Goal: Obtain resource: Download file/media

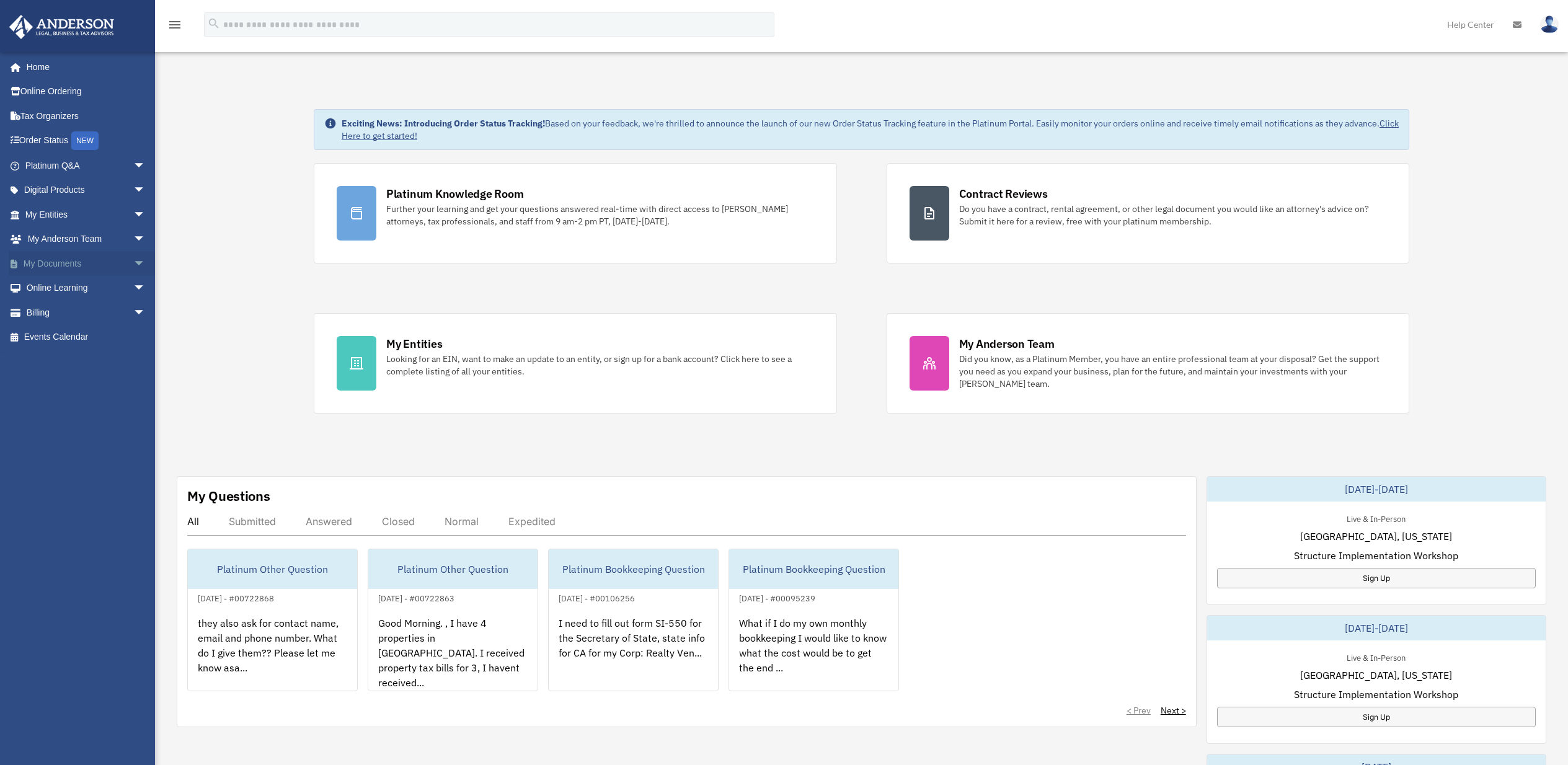
click at [52, 261] on link "My Documents arrow_drop_down" at bounding box center [86, 263] width 155 height 25
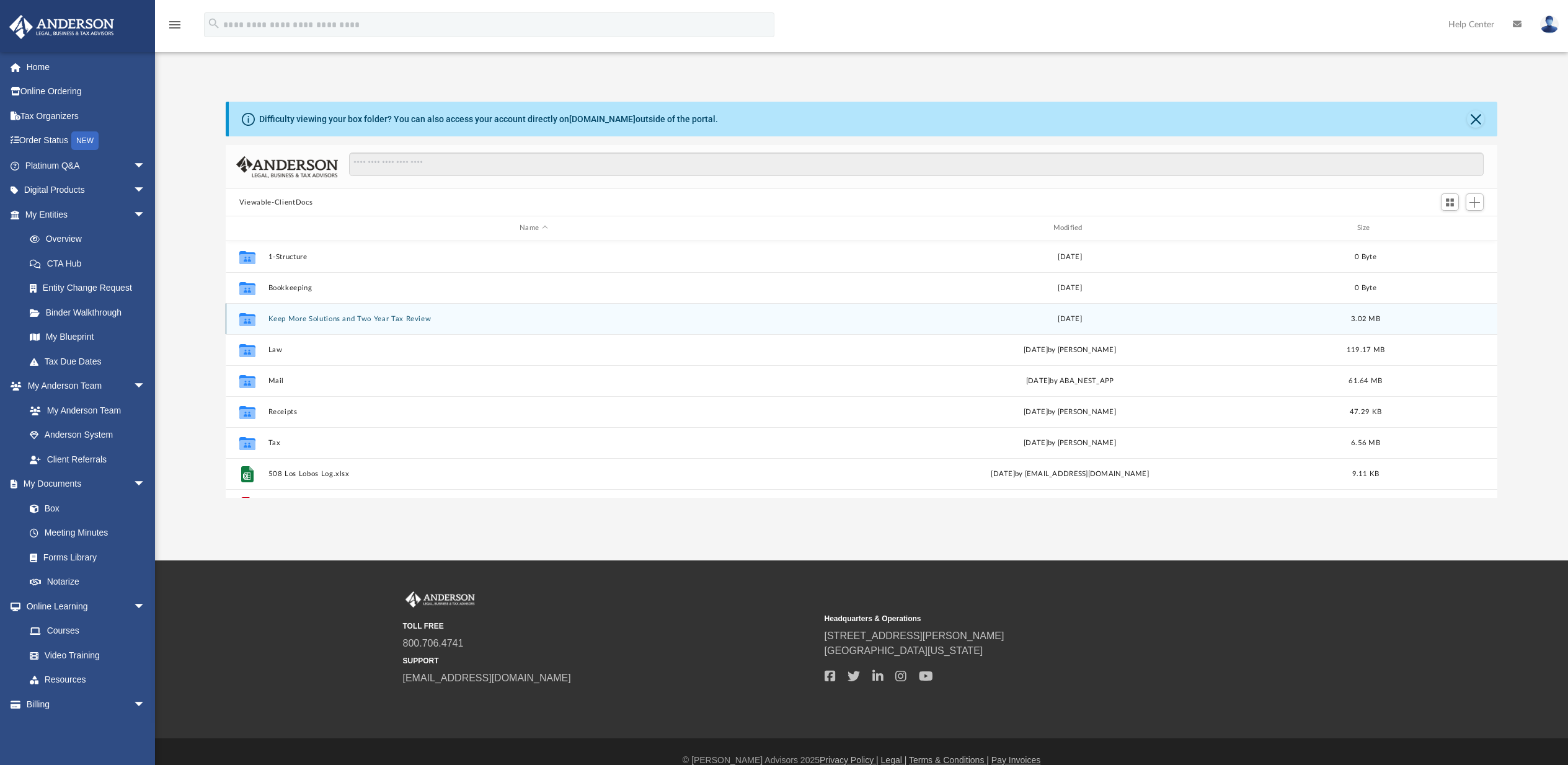
scroll to position [272, 1262]
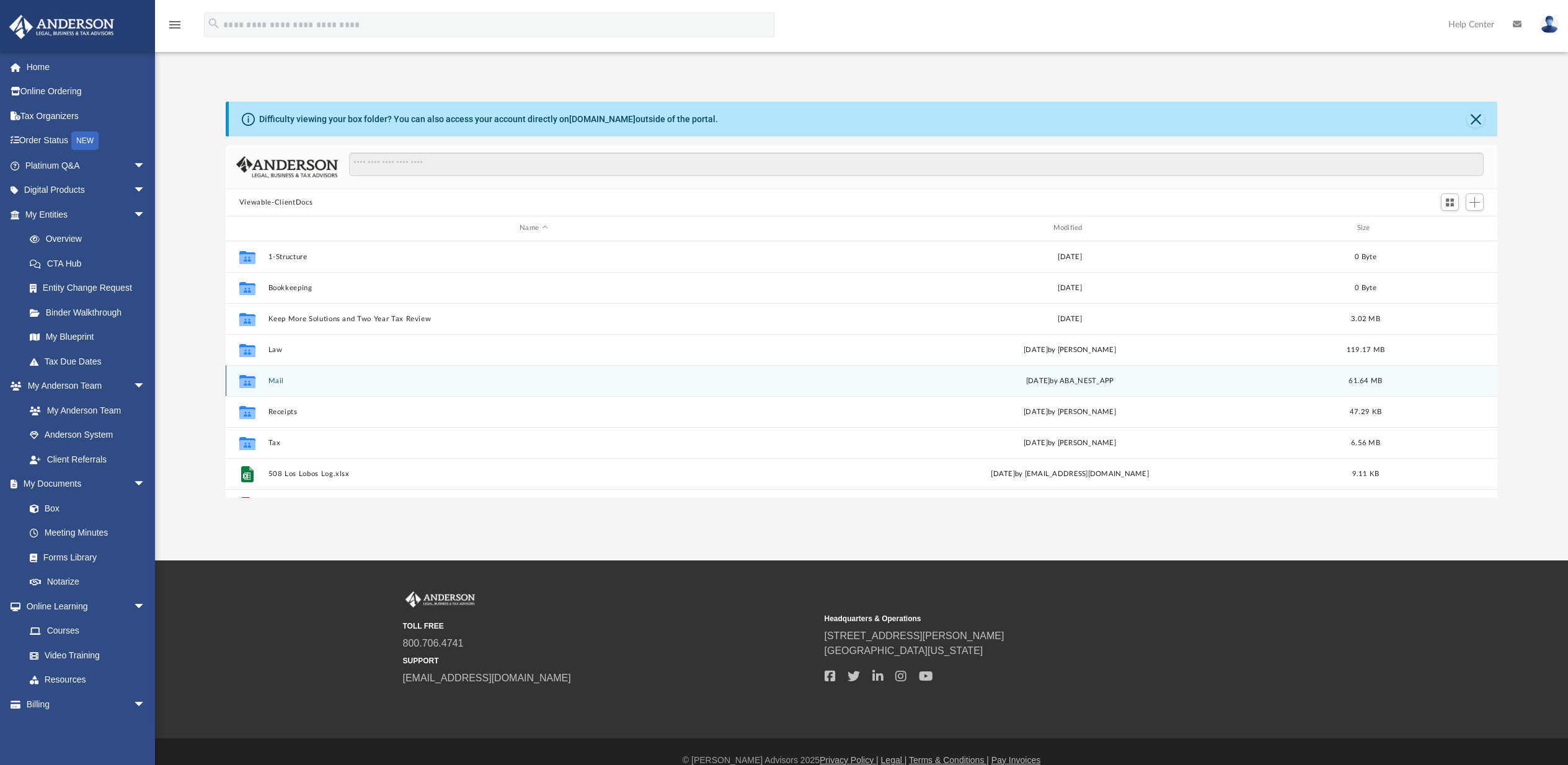
click at [297, 384] on button "Mail" at bounding box center [532, 381] width 530 height 8
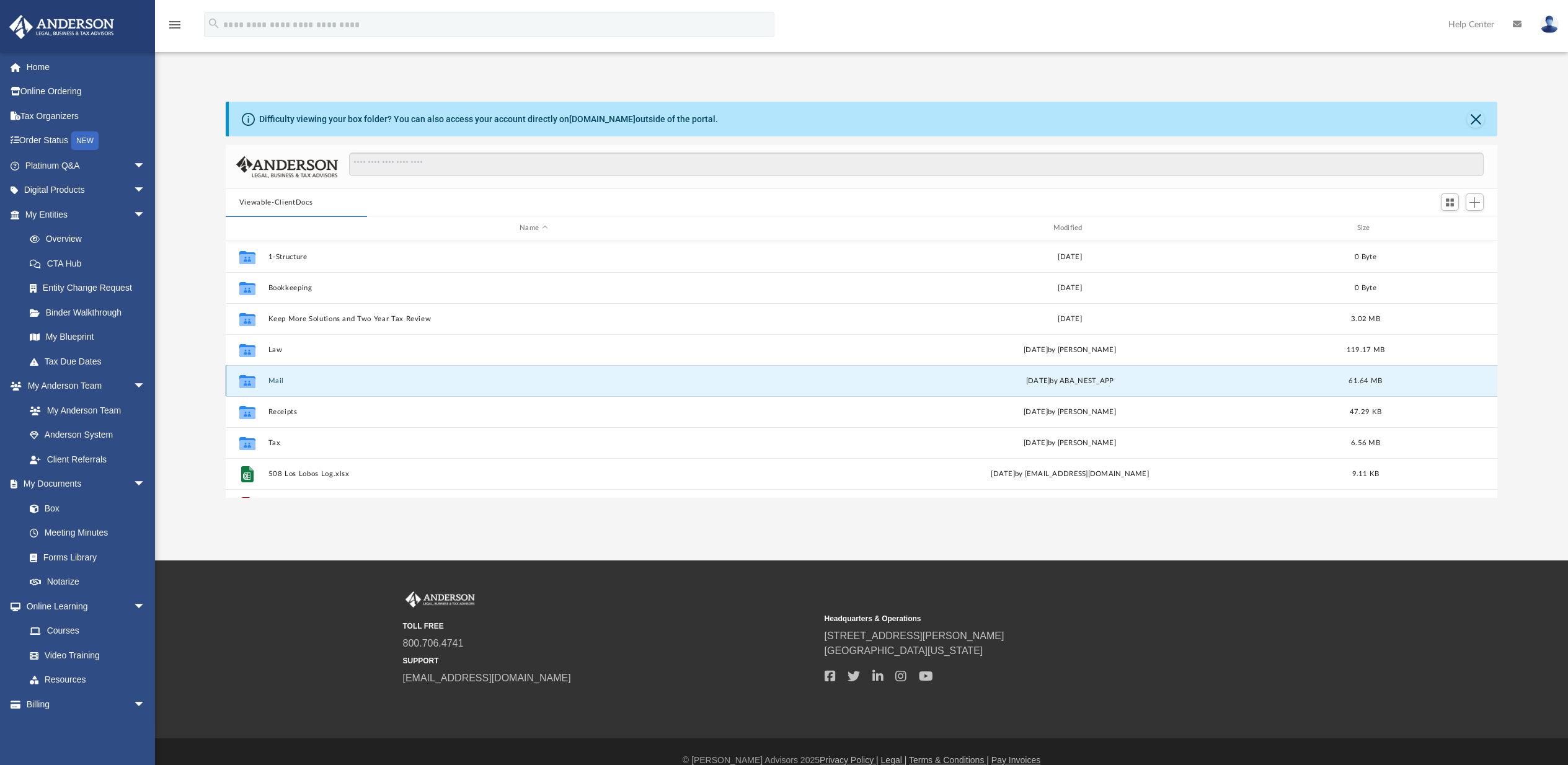
click at [247, 382] on icon "grid" at bounding box center [247, 382] width 16 height 10
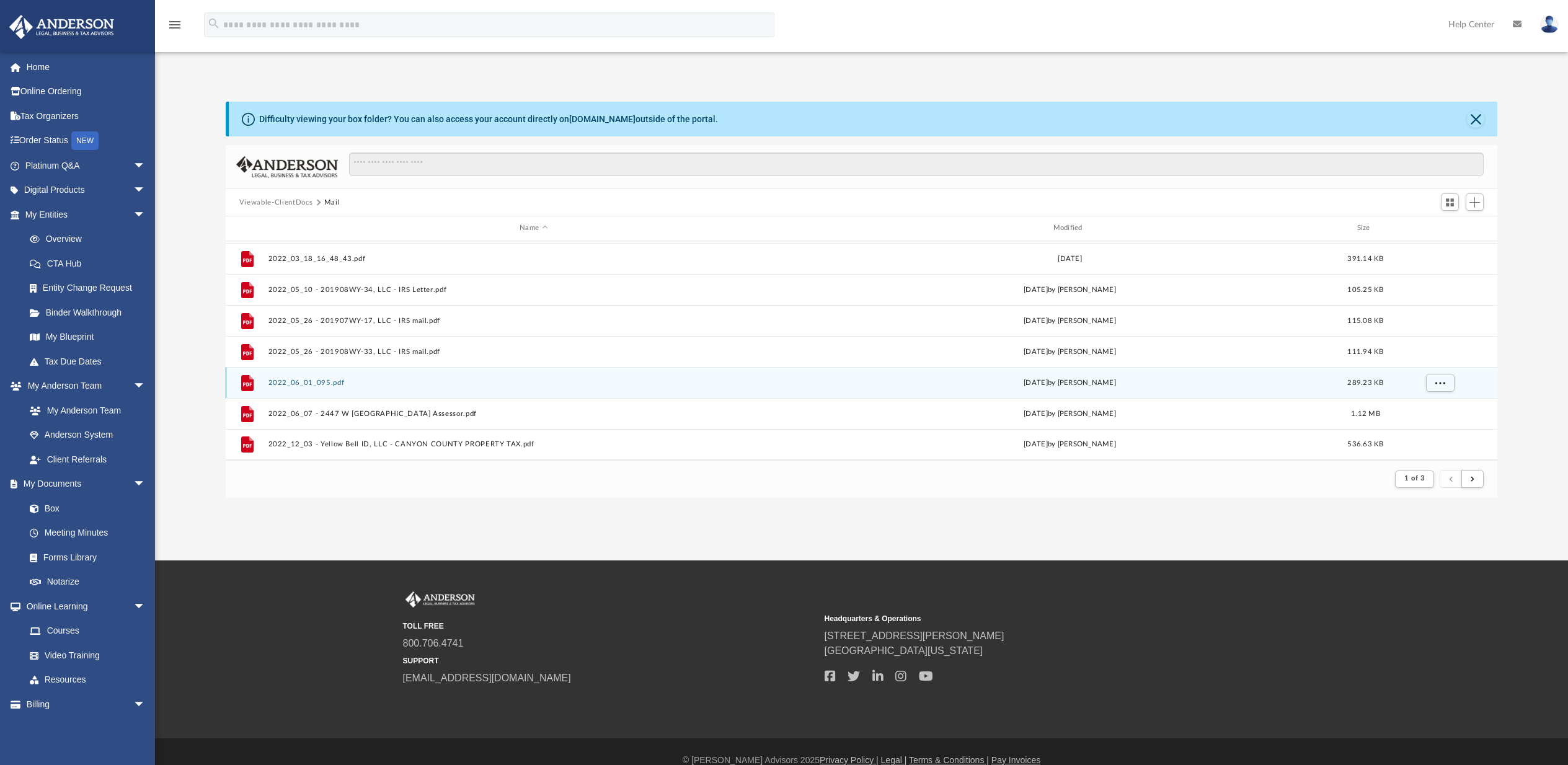
scroll to position [17, 0]
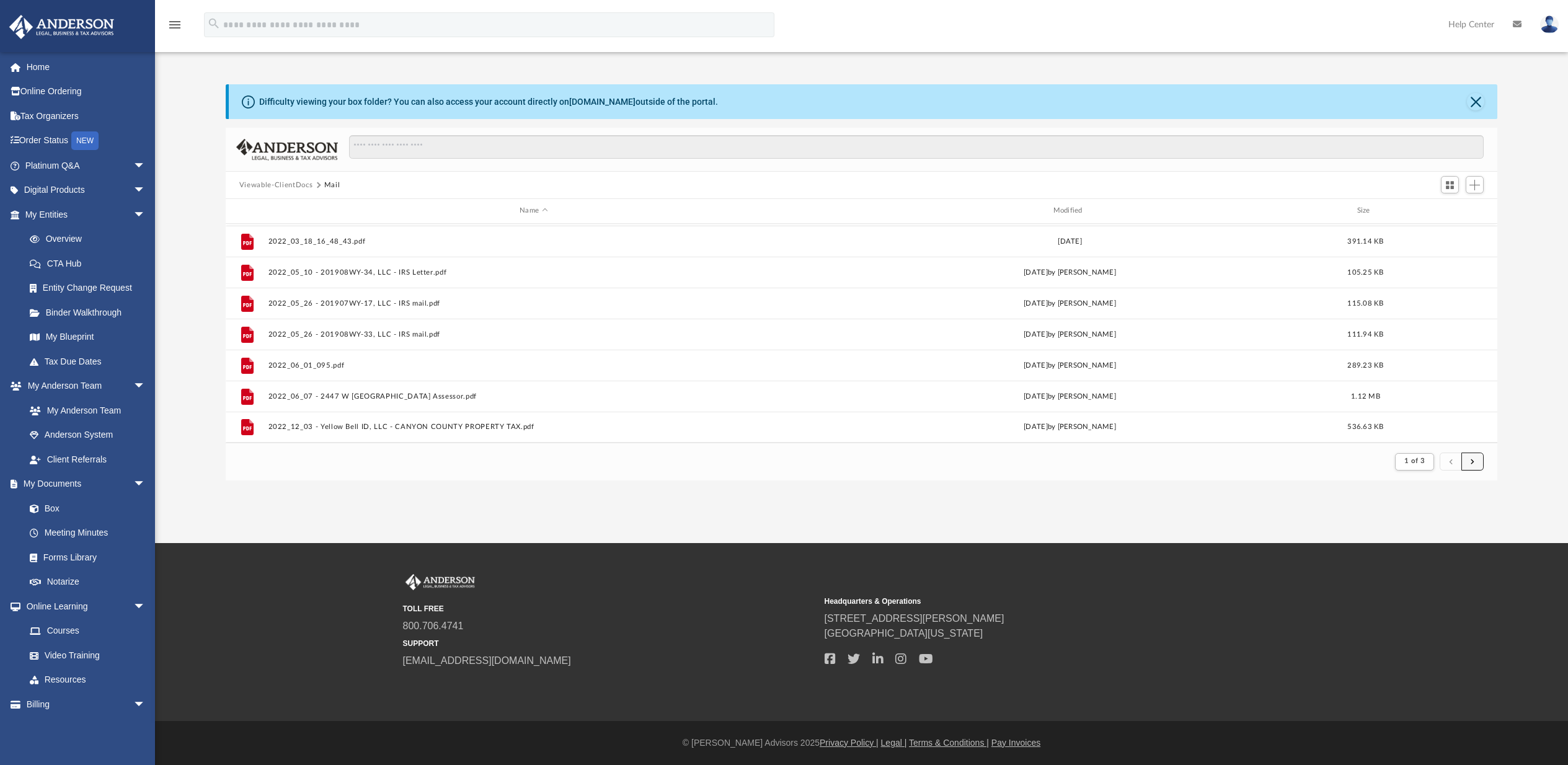
click at [1473, 455] on button "submit" at bounding box center [1473, 461] width 22 height 18
click at [1470, 463] on span "submit" at bounding box center [1472, 461] width 3 height 7
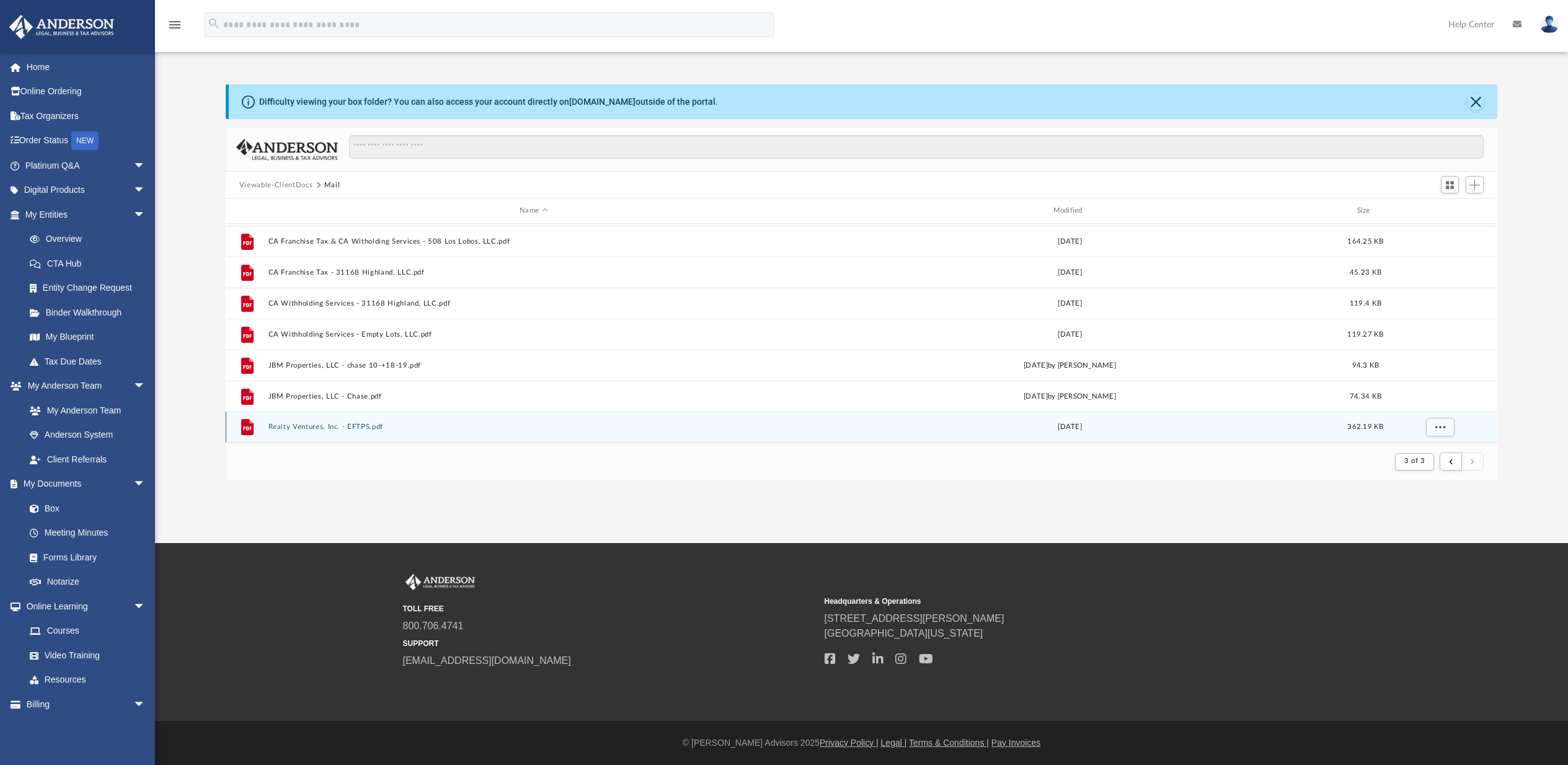
click at [367, 427] on button "Realty Ventures, Inc. - EFTPS.pdf" at bounding box center [532, 427] width 530 height 8
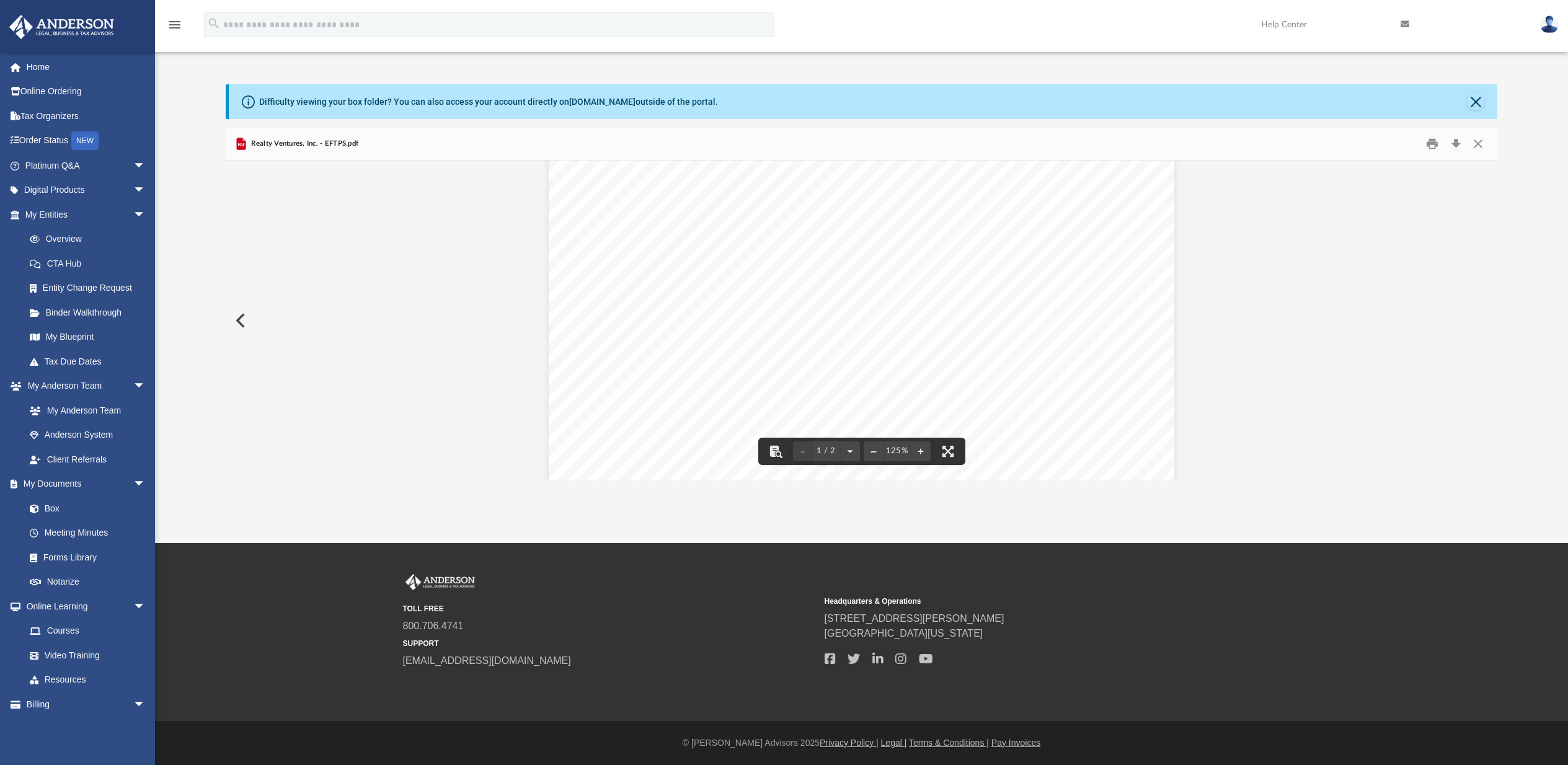
scroll to position [177, 0]
click at [1432, 145] on button "Print" at bounding box center [1433, 144] width 25 height 20
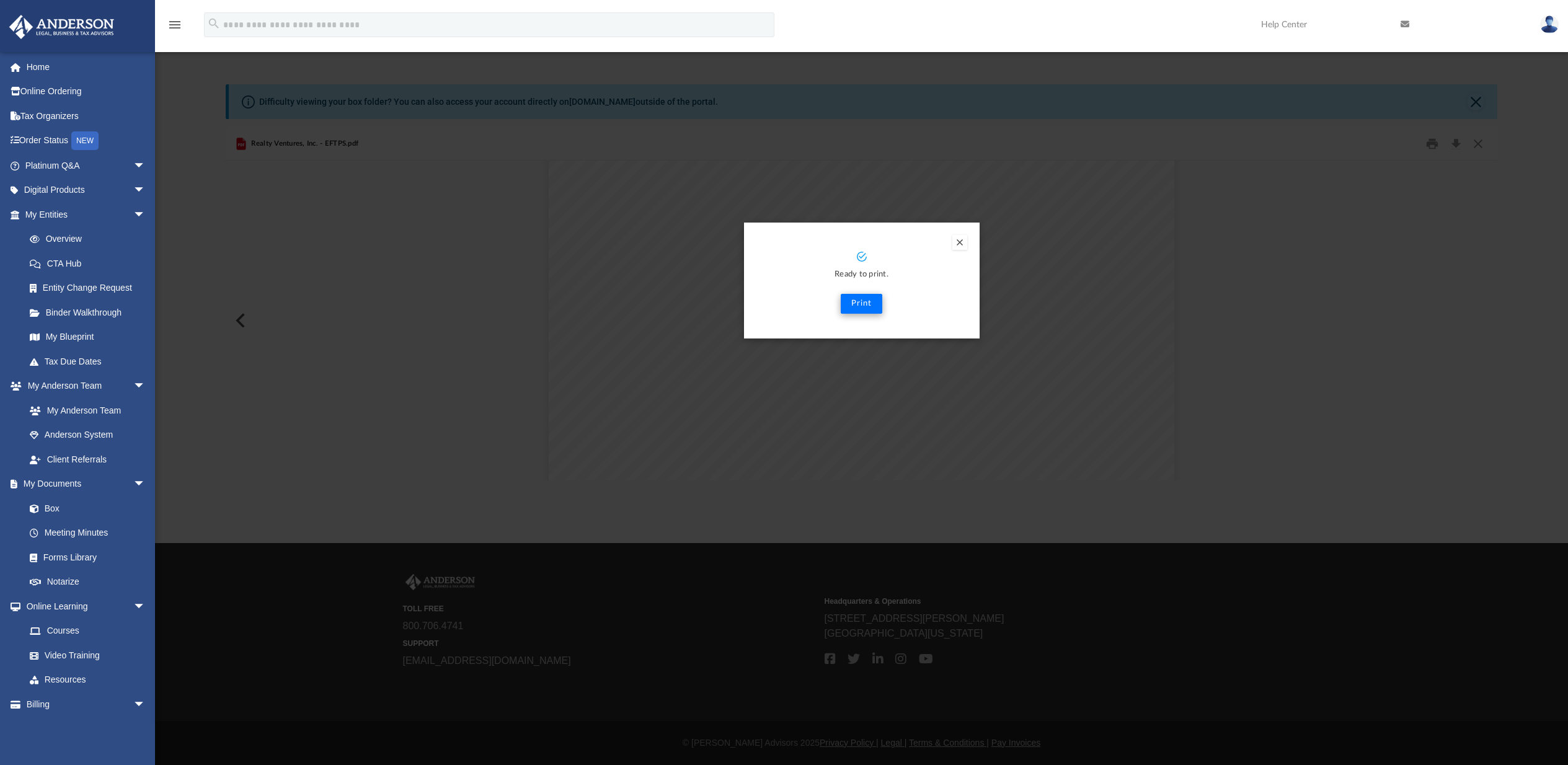
click at [859, 309] on button "Print" at bounding box center [861, 304] width 42 height 20
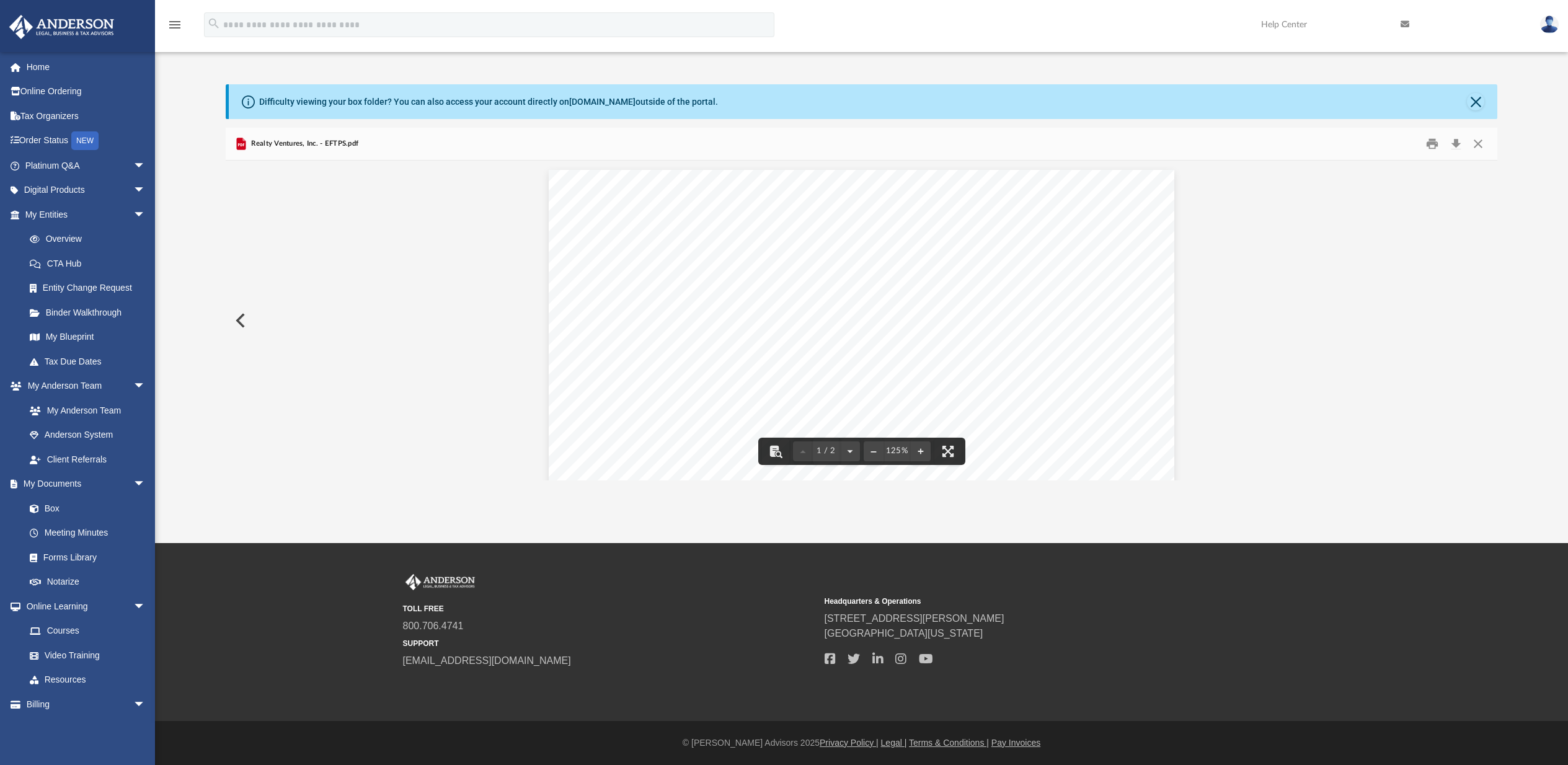
scroll to position [0, 0]
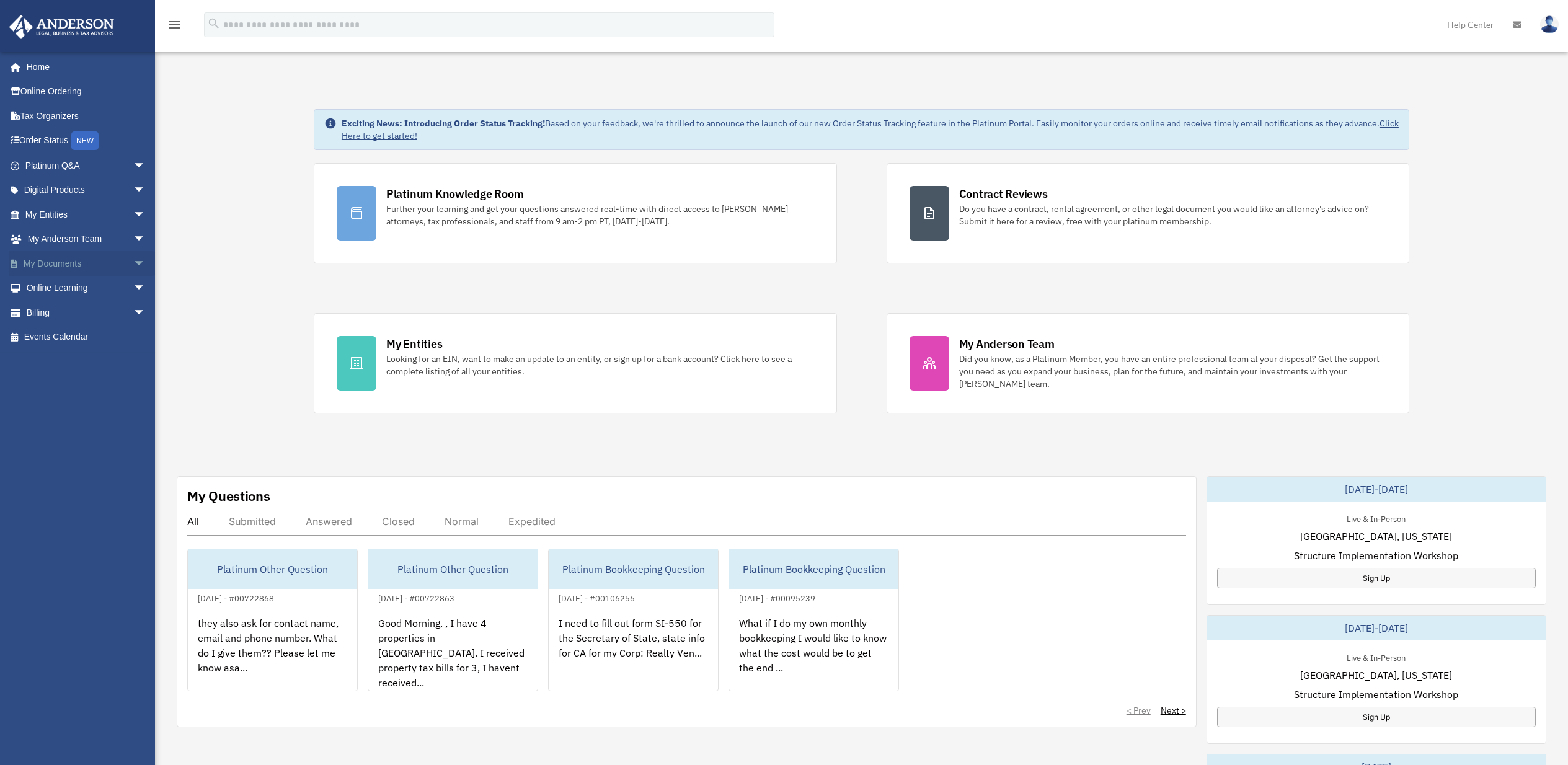
click at [53, 259] on link "My Documents arrow_drop_down" at bounding box center [86, 263] width 155 height 25
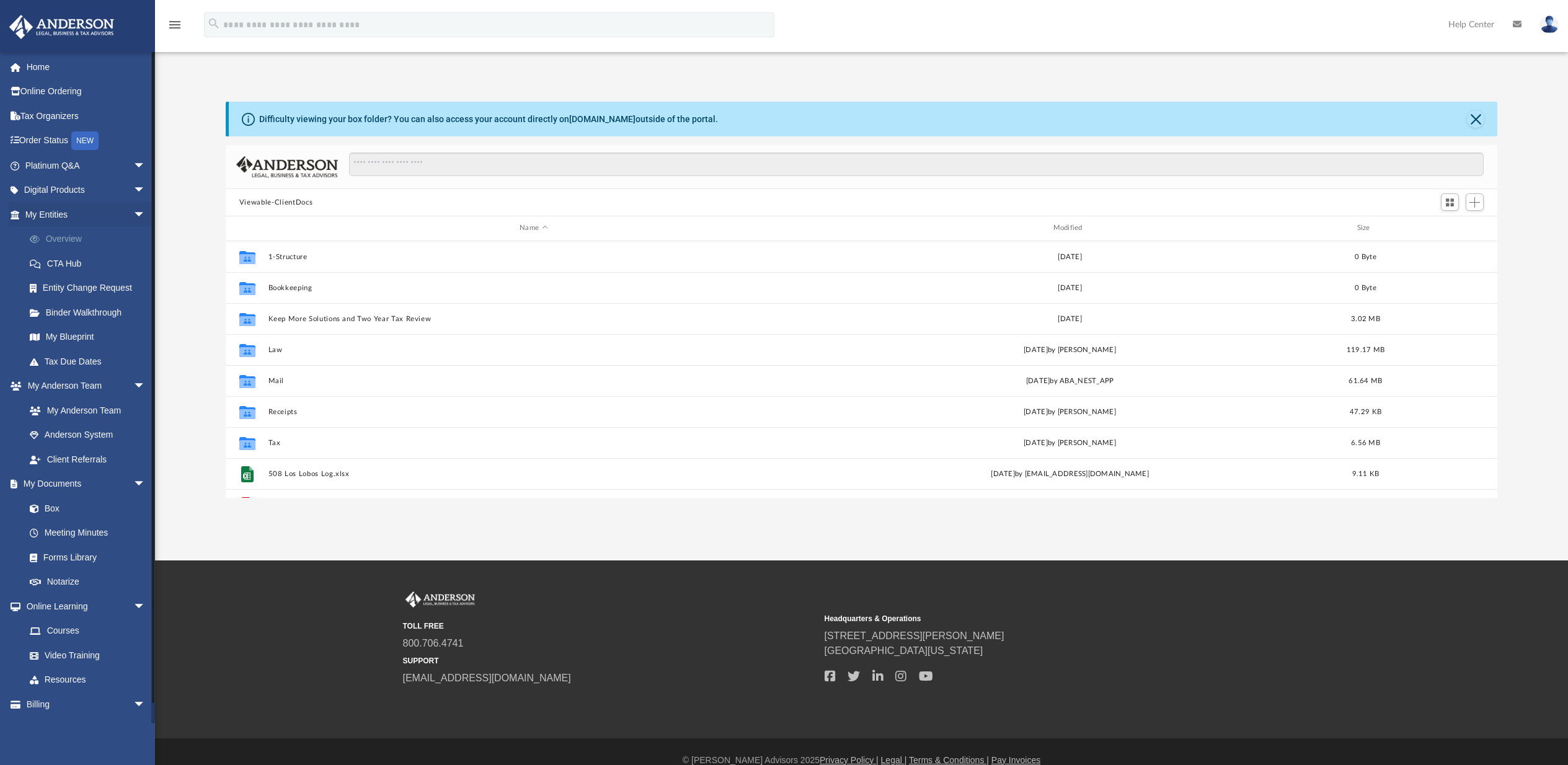
scroll to position [10, 10]
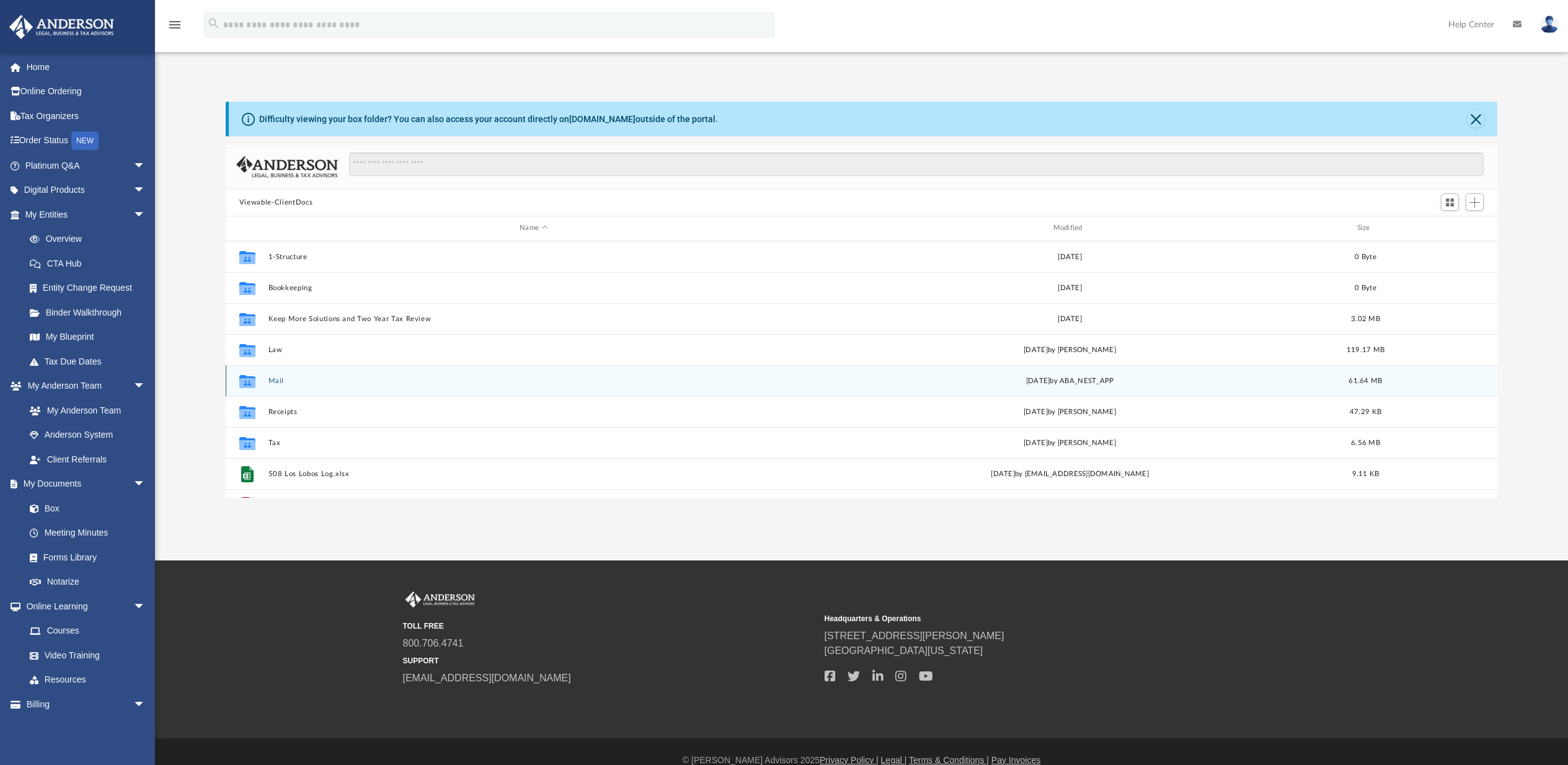
click at [252, 382] on icon "grid" at bounding box center [247, 382] width 16 height 10
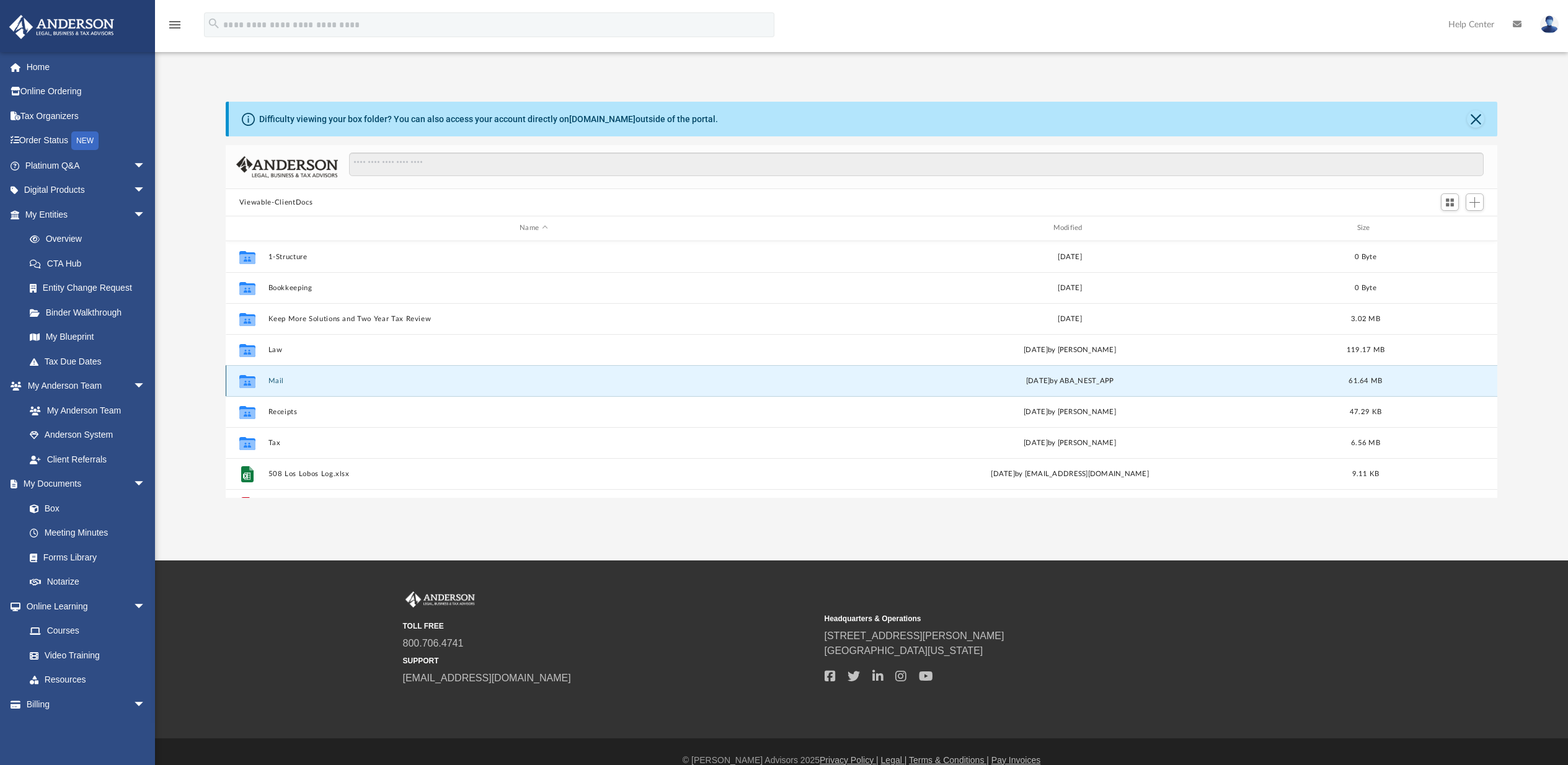
click at [249, 380] on icon "grid" at bounding box center [247, 380] width 16 height 13
click at [274, 378] on button "Mail" at bounding box center [532, 381] width 530 height 8
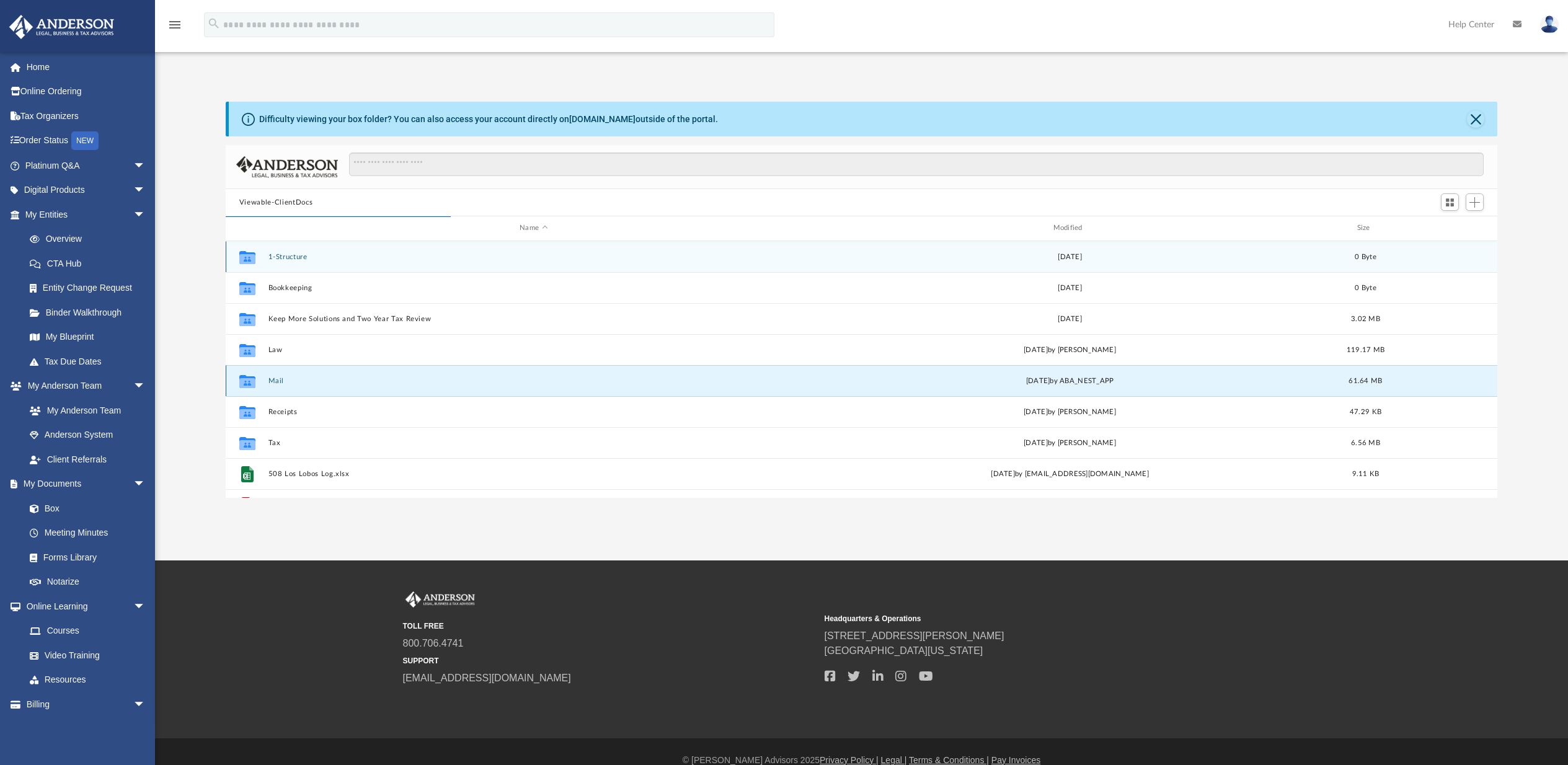
scroll to position [234, 1262]
